Goal: Transaction & Acquisition: Purchase product/service

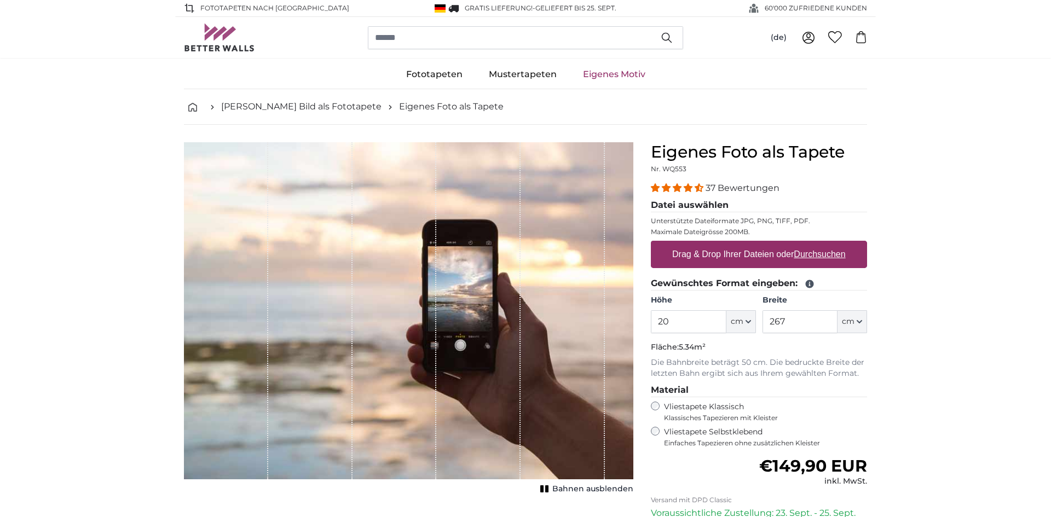
type input "2"
type input "170"
click at [805, 325] on input "267" at bounding box center [799, 321] width 75 height 23
type input "2"
type input "196"
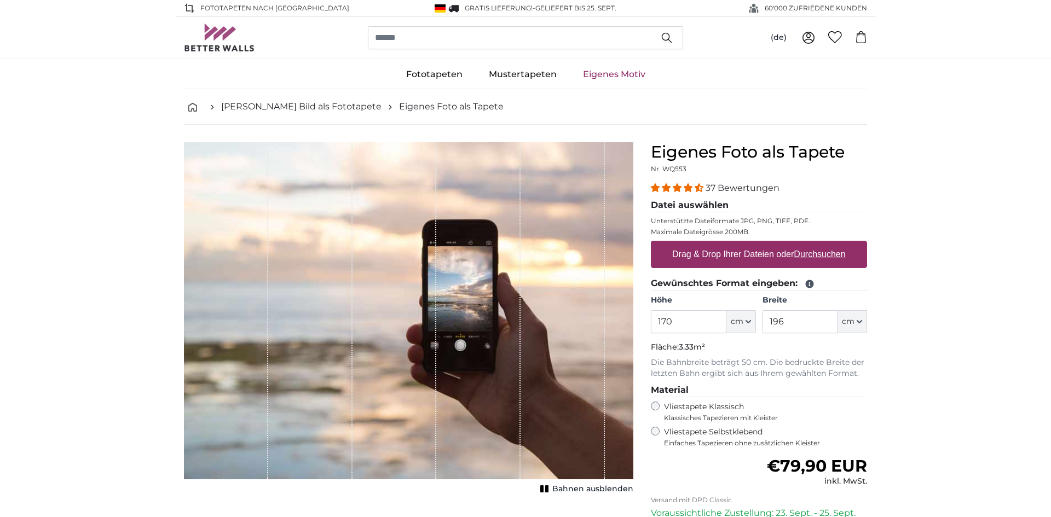
click at [805, 256] on u "Durchsuchen" at bounding box center [819, 254] width 51 height 9
click at [805, 244] on input "Drag & Drop Ihrer Dateien oder Durchsuchen" at bounding box center [759, 242] width 216 height 3
